Goal: Transaction & Acquisition: Purchase product/service

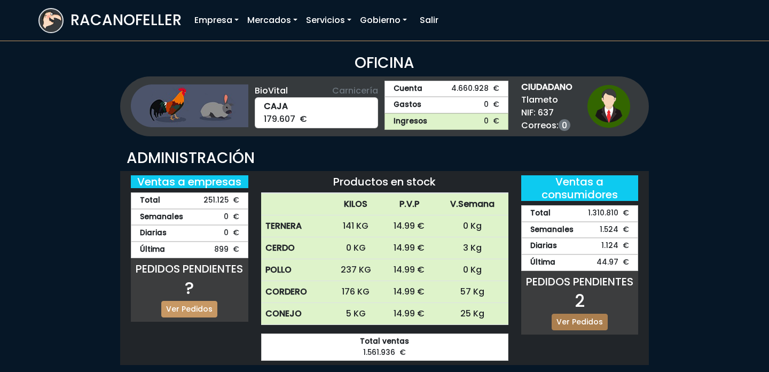
click at [583, 327] on link "Ver Pedidos" at bounding box center [580, 322] width 56 height 17
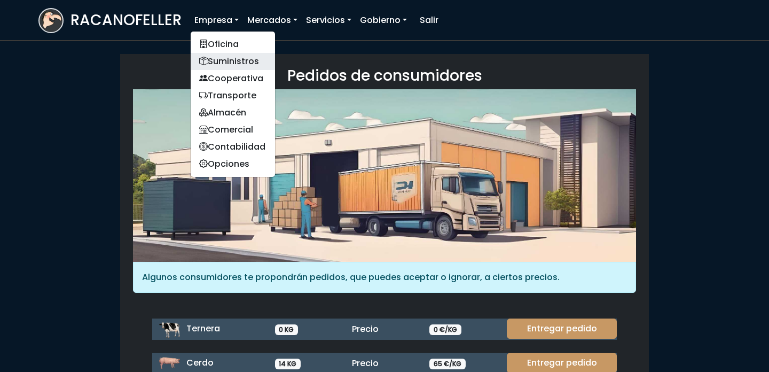
click at [238, 64] on link "Suministros" at bounding box center [233, 61] width 84 height 17
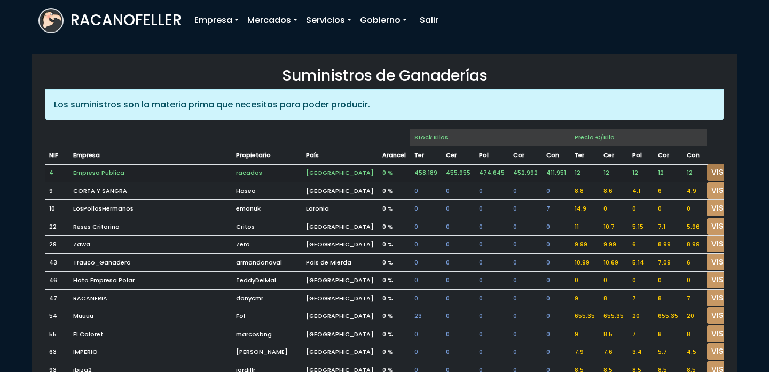
click at [707, 167] on link "VISITAR" at bounding box center [726, 172] width 38 height 17
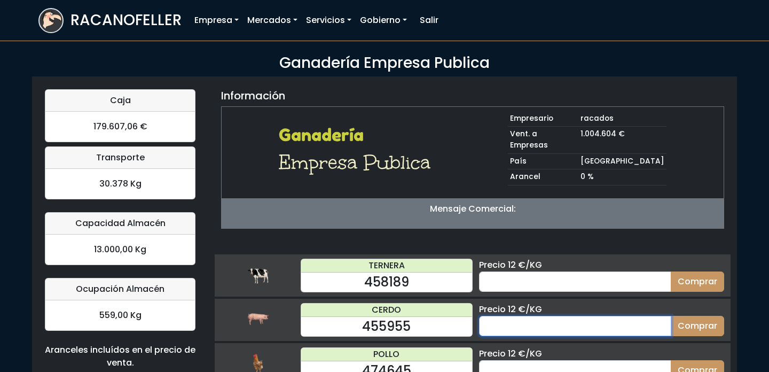
click at [522, 316] on input "number" at bounding box center [575, 326] width 192 height 20
type input "25"
click at [671, 316] on button "Comprar" at bounding box center [697, 326] width 53 height 20
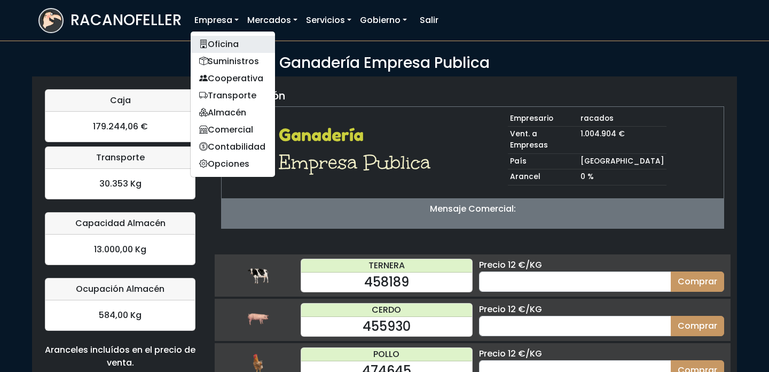
click at [227, 48] on link "Oficina" at bounding box center [233, 44] width 84 height 17
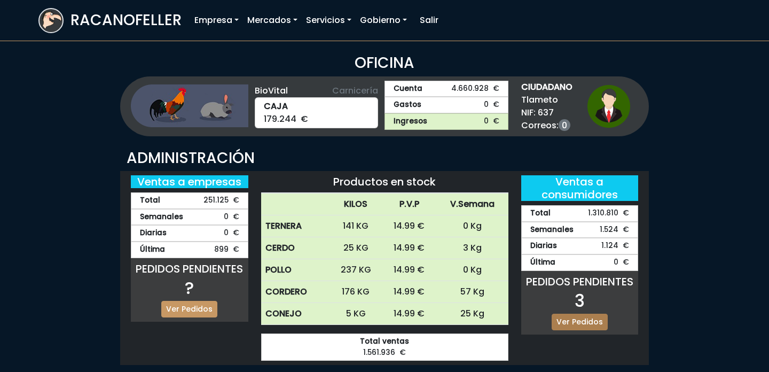
click at [586, 318] on link "Ver Pedidos" at bounding box center [580, 322] width 56 height 17
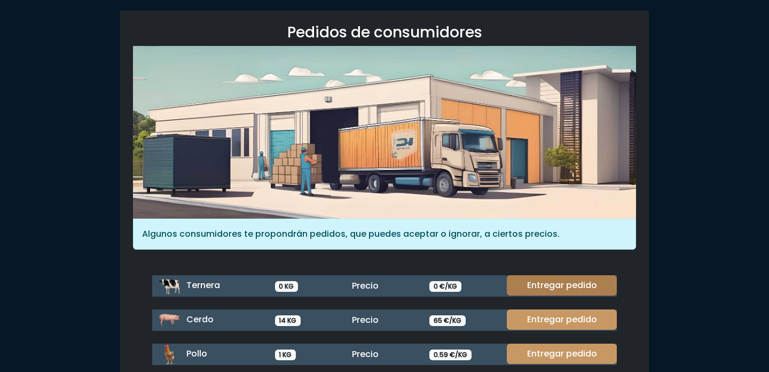
scroll to position [45, 0]
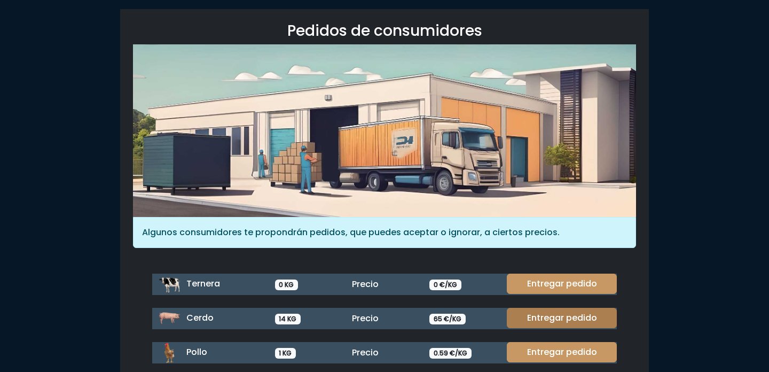
click at [579, 325] on link "Entregar pedido" at bounding box center [562, 318] width 110 height 20
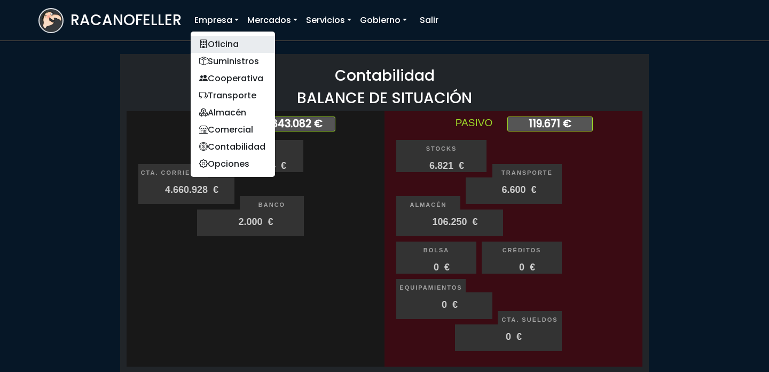
click at [217, 38] on link "Oficina" at bounding box center [233, 44] width 84 height 17
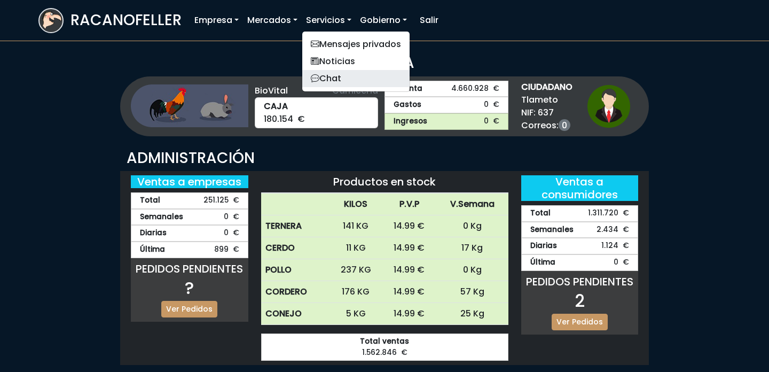
click at [340, 70] on link "Chat" at bounding box center [355, 78] width 107 height 17
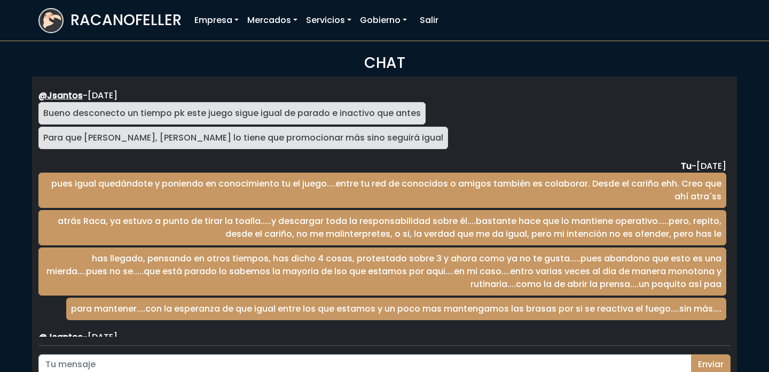
scroll to position [1746, 0]
